Goal: Complete application form

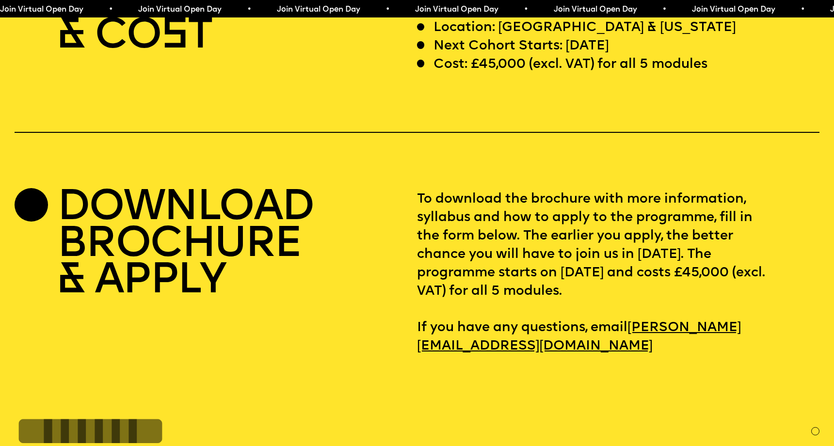
scroll to position [3543, 0]
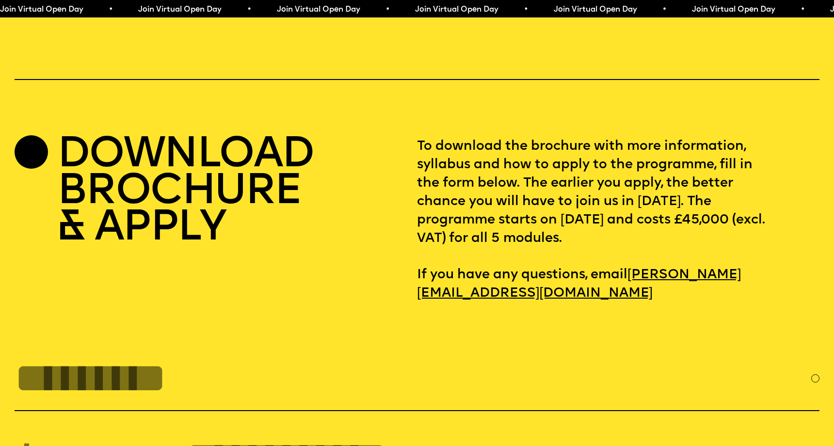
click at [192, 183] on h2 "DOWNLOAD BROCHURE & APPLY" at bounding box center [185, 193] width 256 height 110
click at [29, 135] on div at bounding box center [31, 151] width 33 height 33
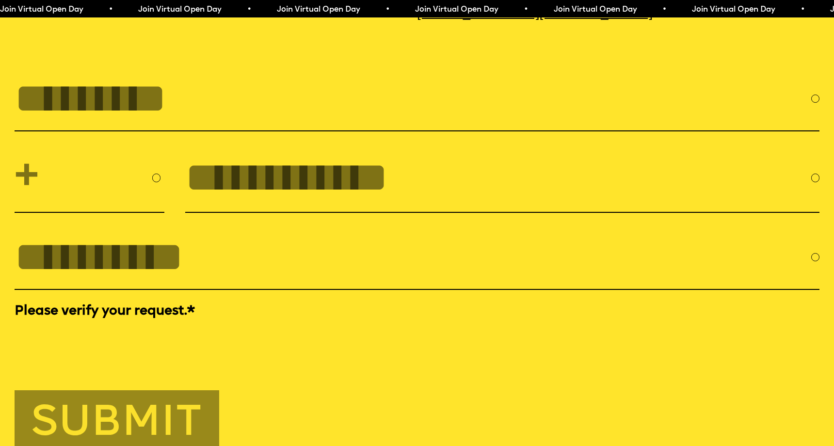
scroll to position [3817, 0]
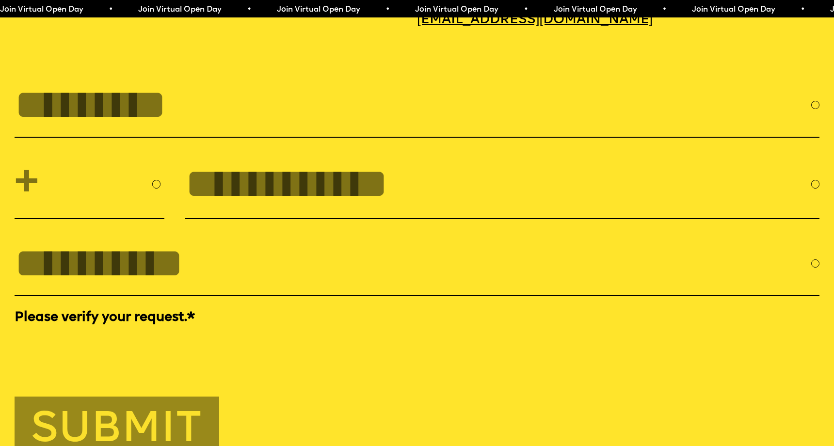
click at [238, 99] on input "FULL NAME" at bounding box center [413, 104] width 797 height 47
type input "**********"
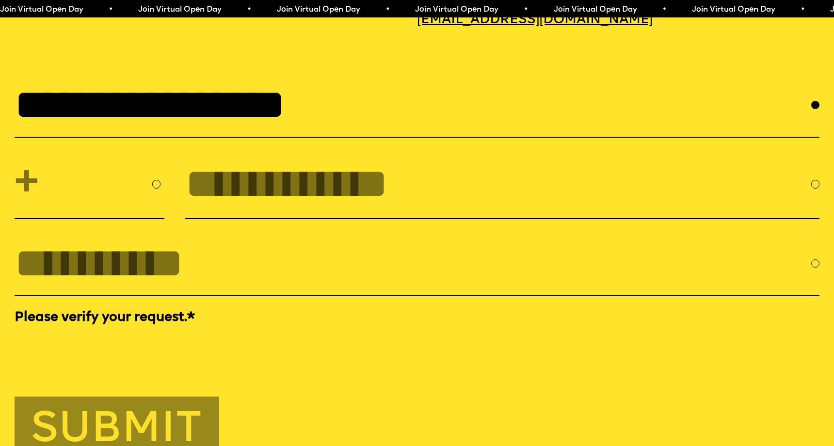
select select "***"
type input "*********"
type input "**********"
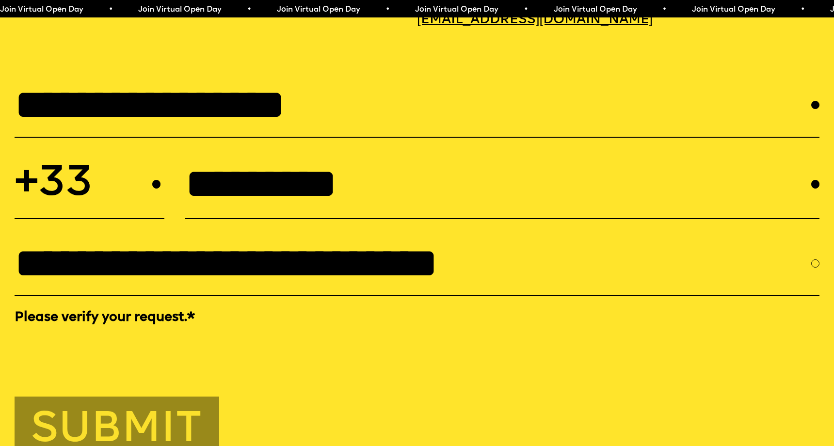
click at [77, 405] on button "Submit" at bounding box center [117, 429] width 205 height 64
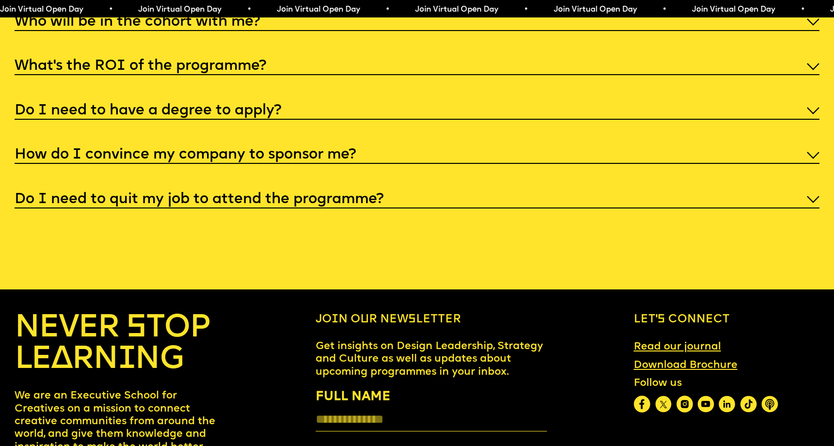
scroll to position [4166, 0]
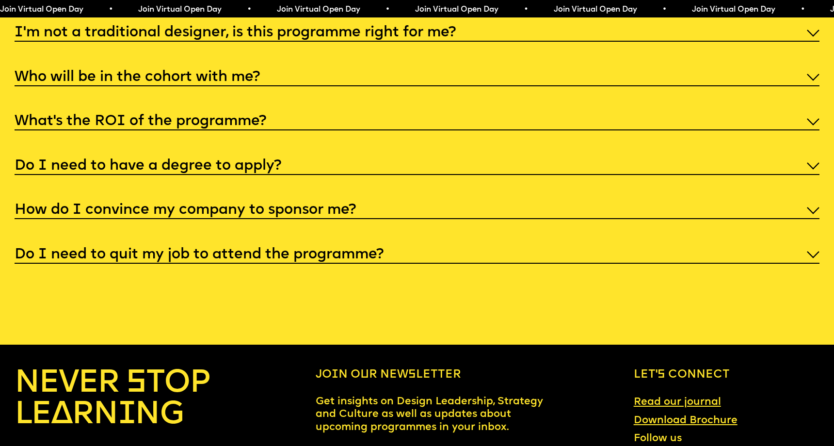
click at [293, 250] on h5 "Do I need to quit my job to attend the programme?" at bounding box center [199, 255] width 369 height 10
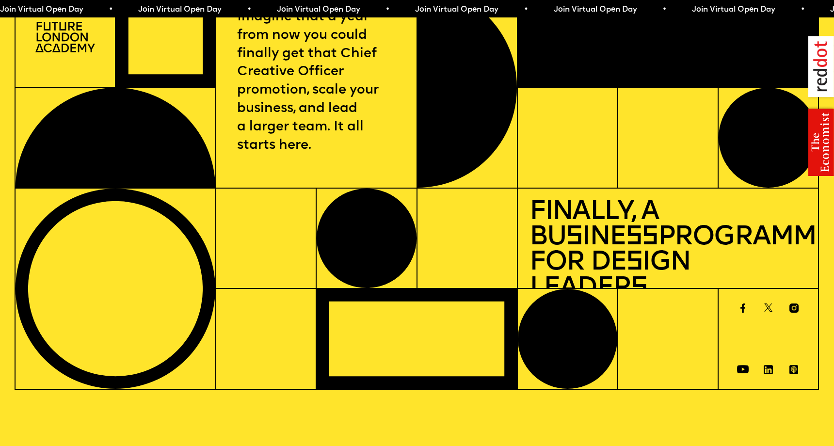
scroll to position [0, 0]
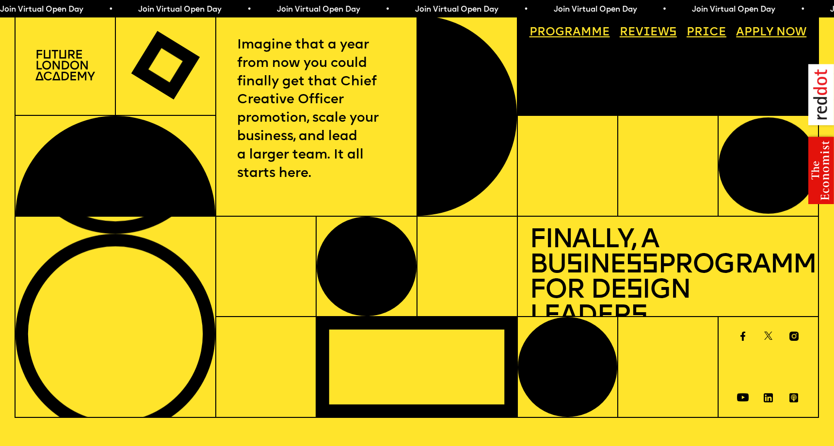
click at [71, 50] on img at bounding box center [65, 65] width 60 height 31
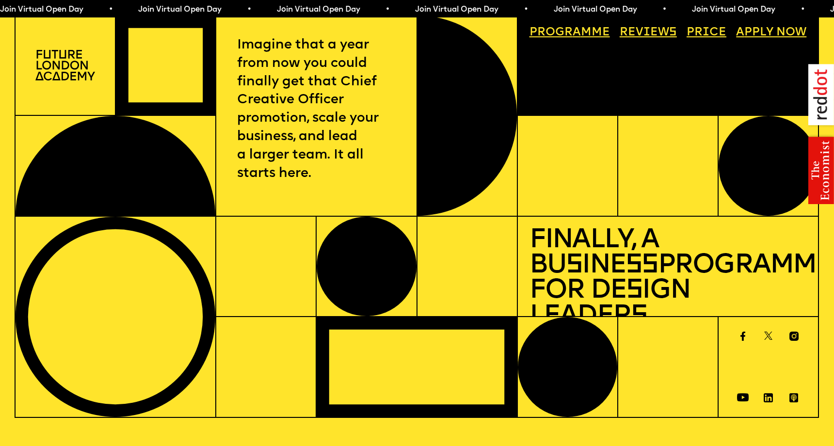
click at [563, 31] on link "Progr a mme" at bounding box center [570, 32] width 92 height 23
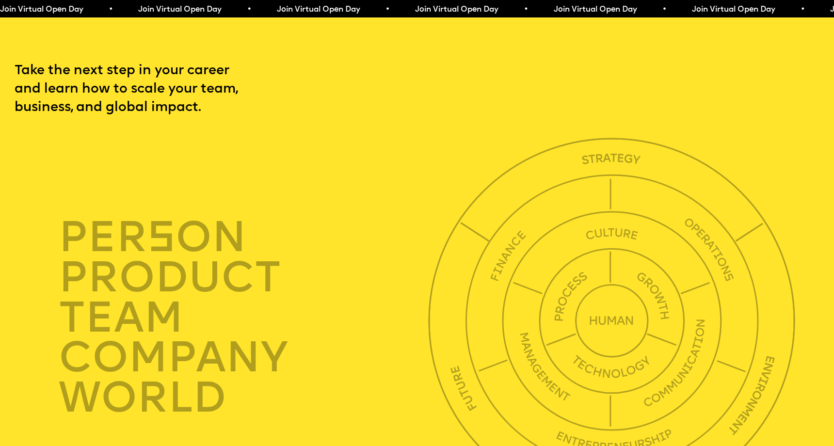
scroll to position [2853, 0]
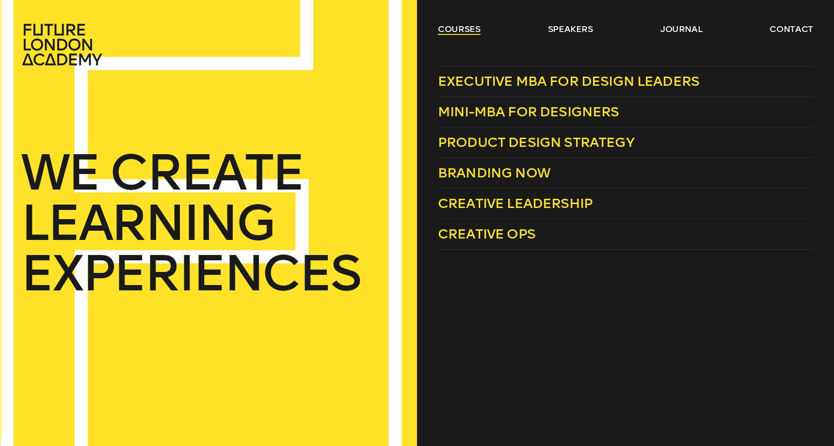
click at [462, 25] on link "courses" at bounding box center [459, 29] width 43 height 12
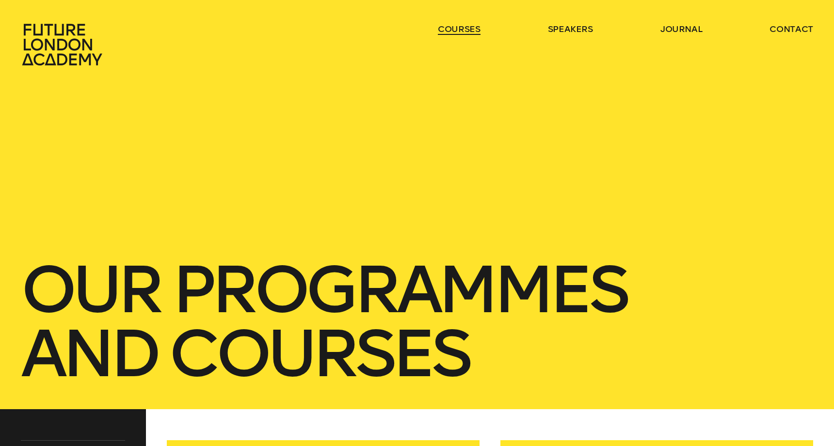
click at [462, 25] on link "courses" at bounding box center [459, 29] width 43 height 12
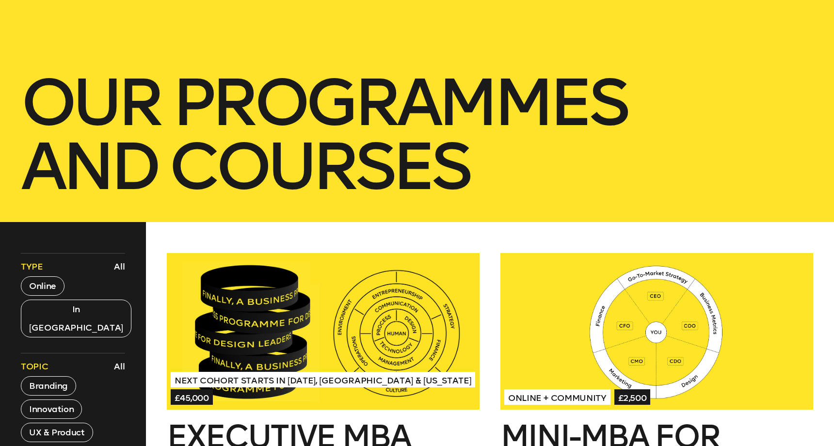
scroll to position [352, 0]
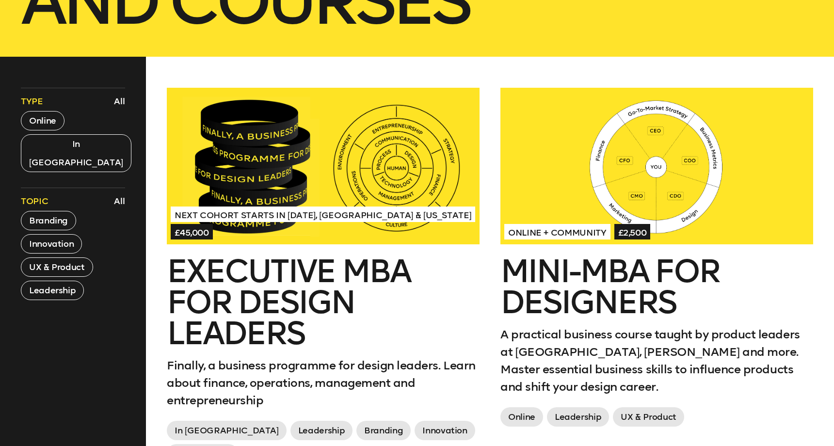
click at [454, 323] on h2 "Executive MBA for Design Leaders" at bounding box center [323, 302] width 313 height 93
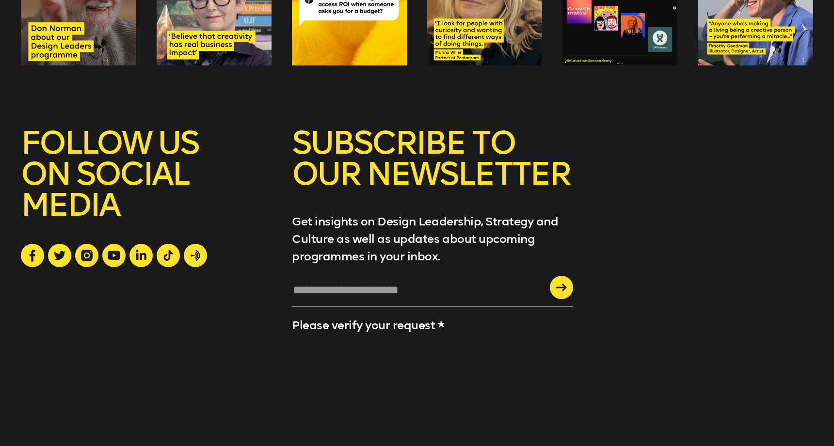
scroll to position [2297, 0]
